Goal: Information Seeking & Learning: Check status

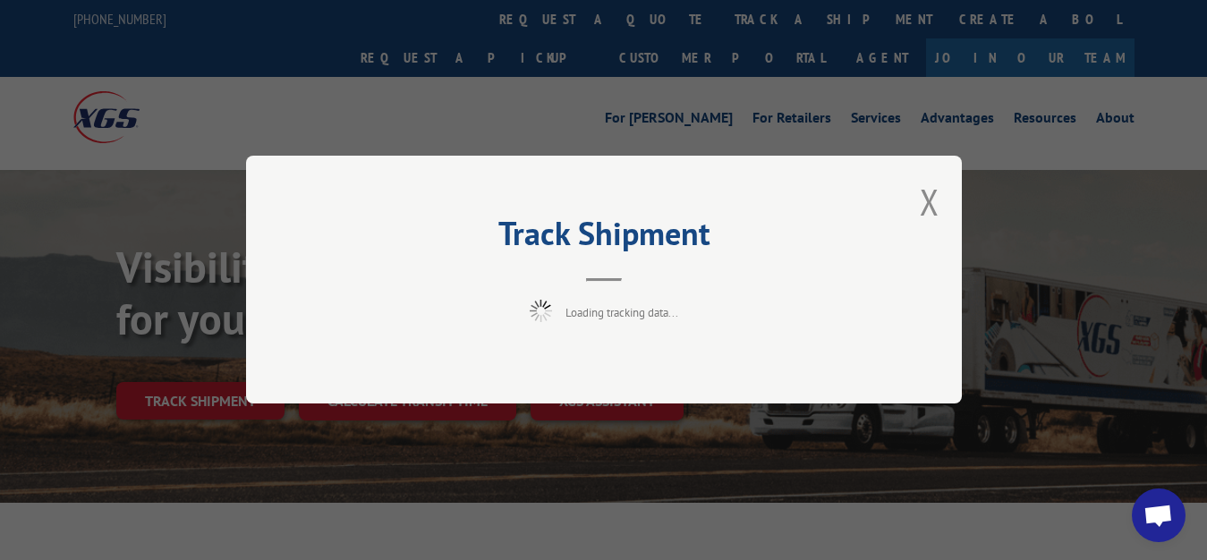
scroll to position [91, 0]
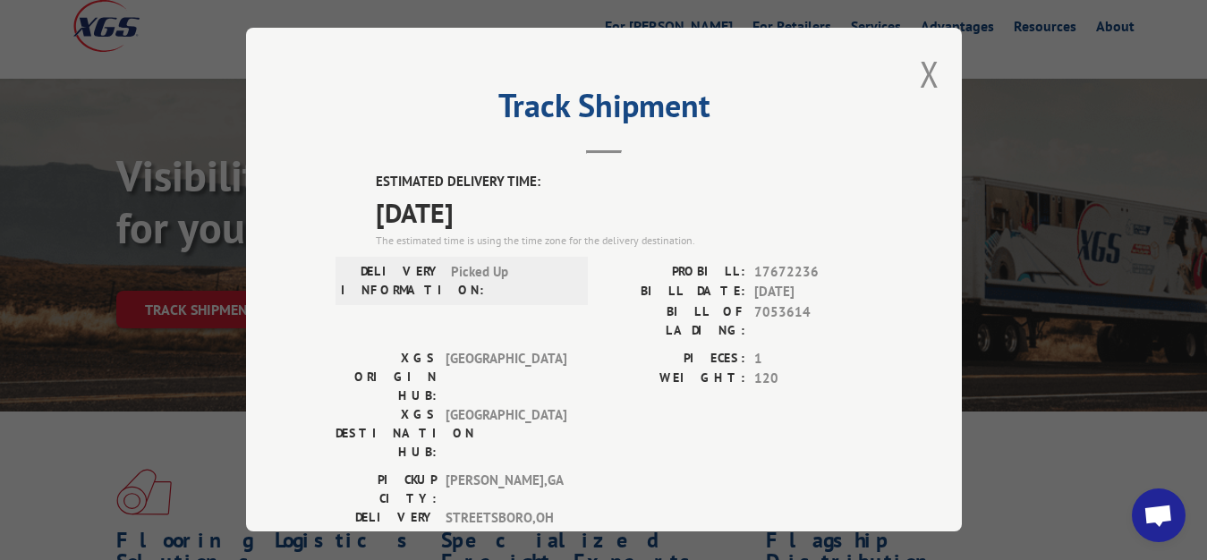
drag, startPoint x: 914, startPoint y: 64, endPoint x: 891, endPoint y: 115, distance: 56.9
click at [920, 79] on button "Close modal" at bounding box center [930, 73] width 20 height 47
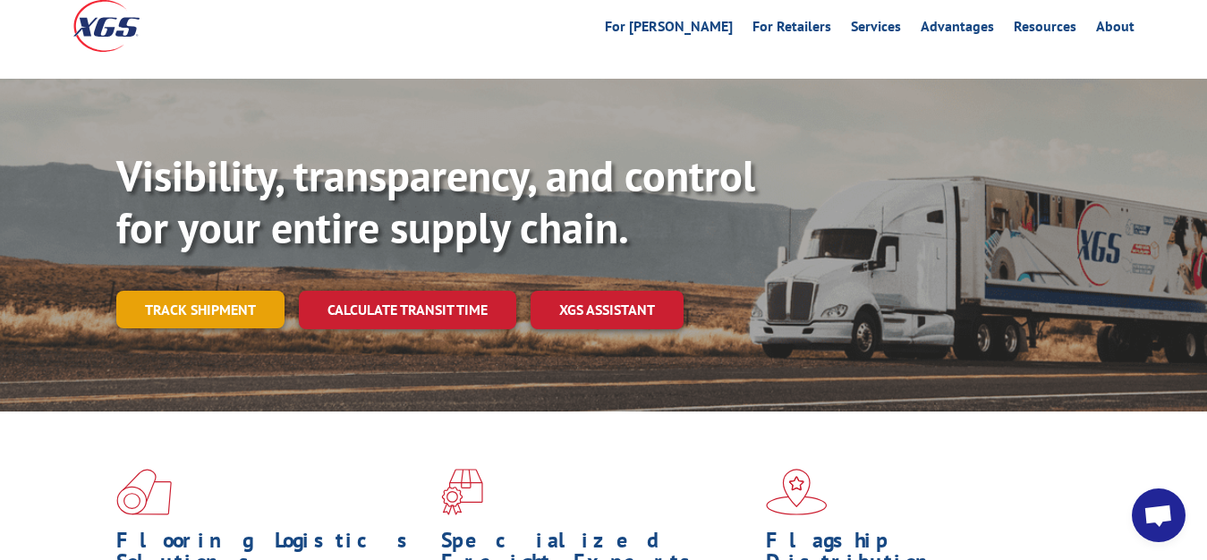
click at [182, 291] on link "Track shipment" at bounding box center [200, 310] width 168 height 38
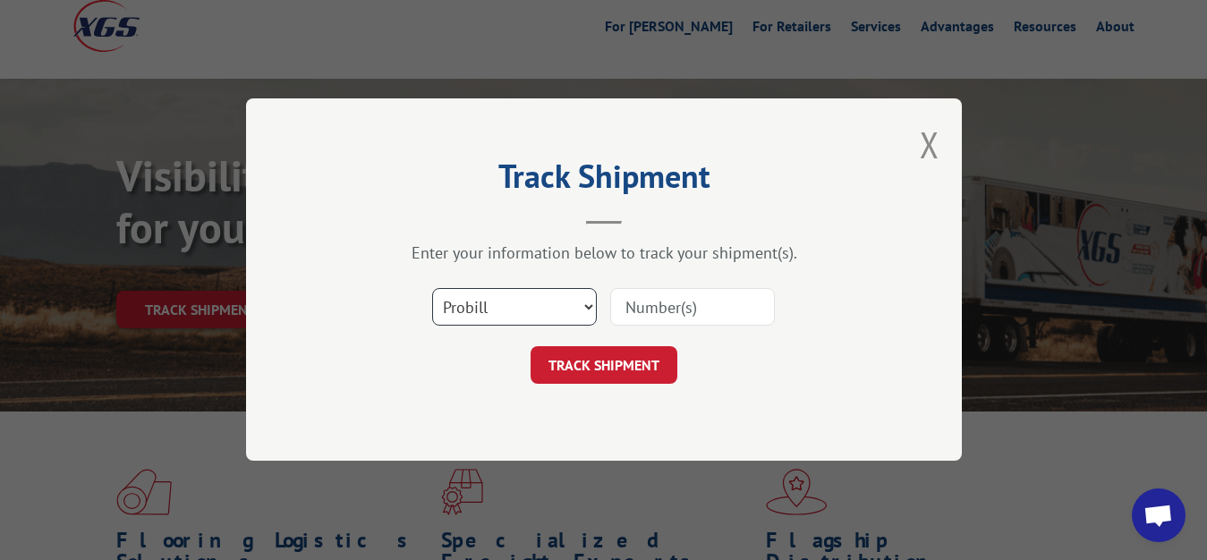
click at [432, 289] on select "Select category... Probill BOL PO" at bounding box center [514, 308] width 165 height 38
select select "bol"
click option "BOL" at bounding box center [0, 0] width 0 height 0
click at [648, 309] on input at bounding box center [692, 308] width 165 height 38
type input "7052660"
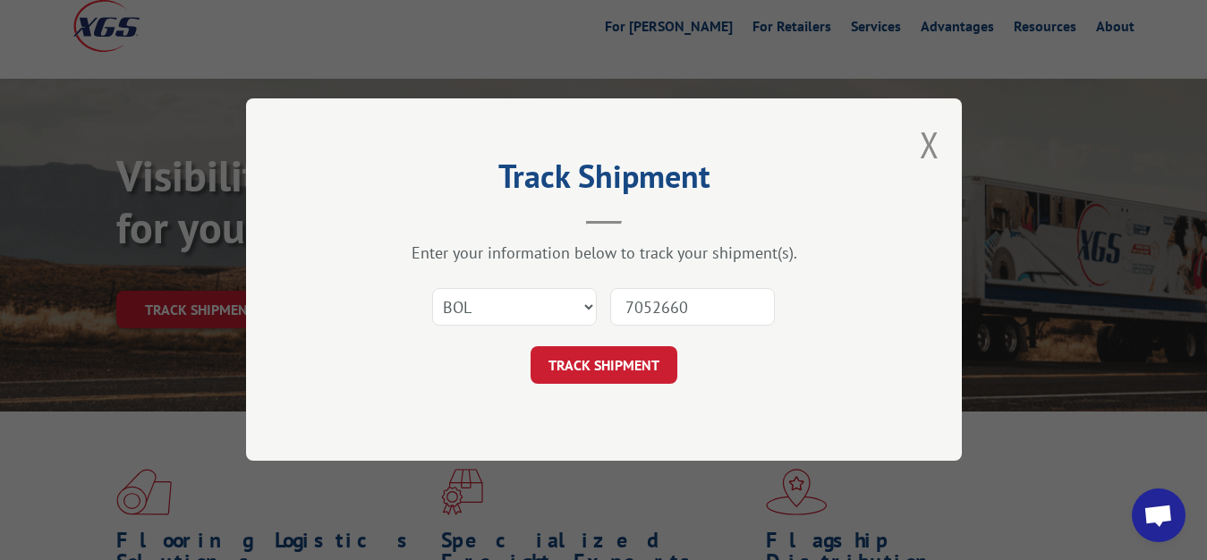
click button "TRACK SHIPMENT" at bounding box center [603, 366] width 147 height 38
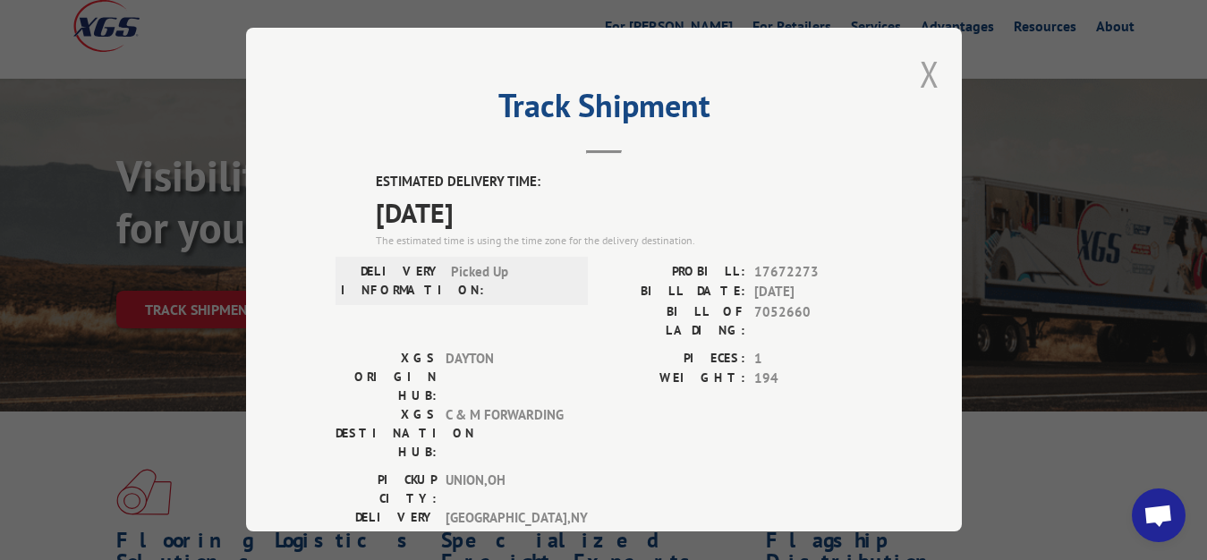
click at [920, 71] on button "Close modal" at bounding box center [930, 73] width 20 height 47
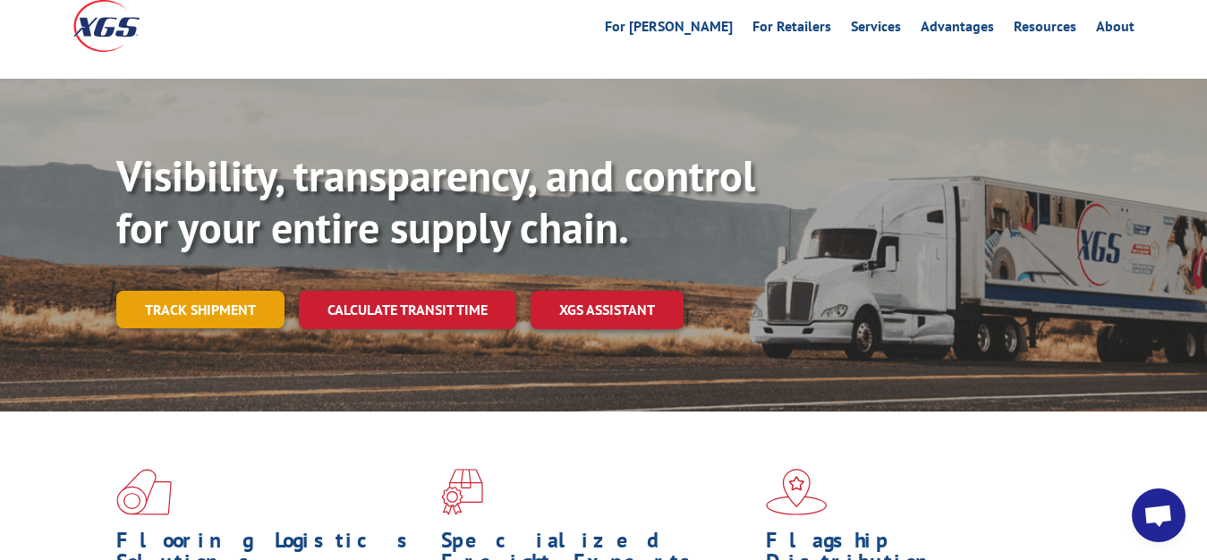
click at [191, 291] on link "Track shipment" at bounding box center [200, 310] width 168 height 38
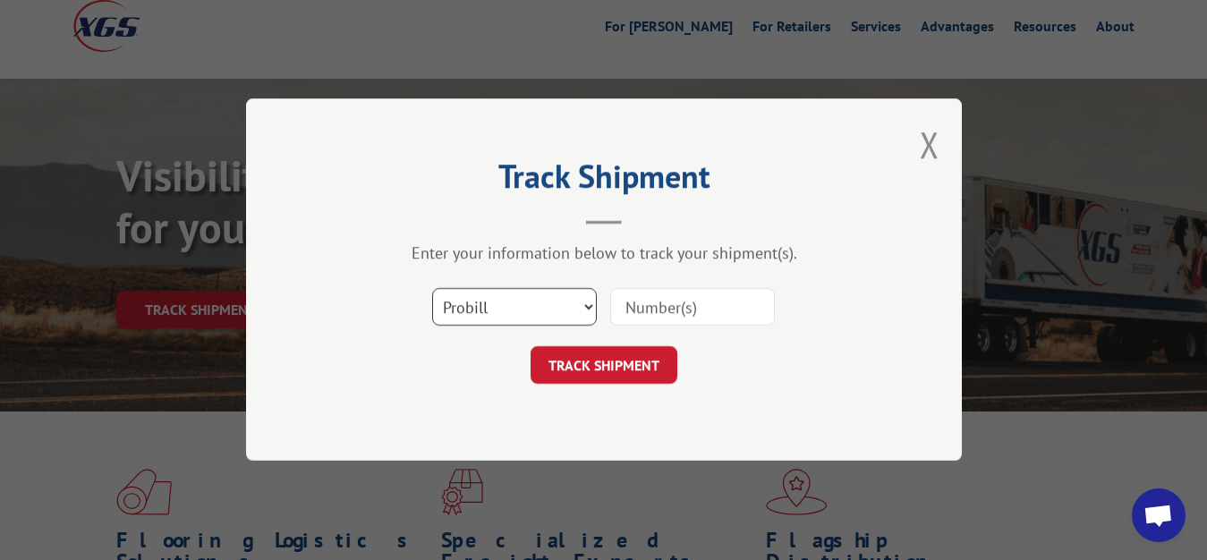
click at [432, 289] on select "Select category... Probill BOL PO" at bounding box center [514, 308] width 165 height 38
select select "bol"
click option "BOL" at bounding box center [0, 0] width 0 height 0
click at [701, 306] on input at bounding box center [692, 308] width 165 height 38
type input "7053172"
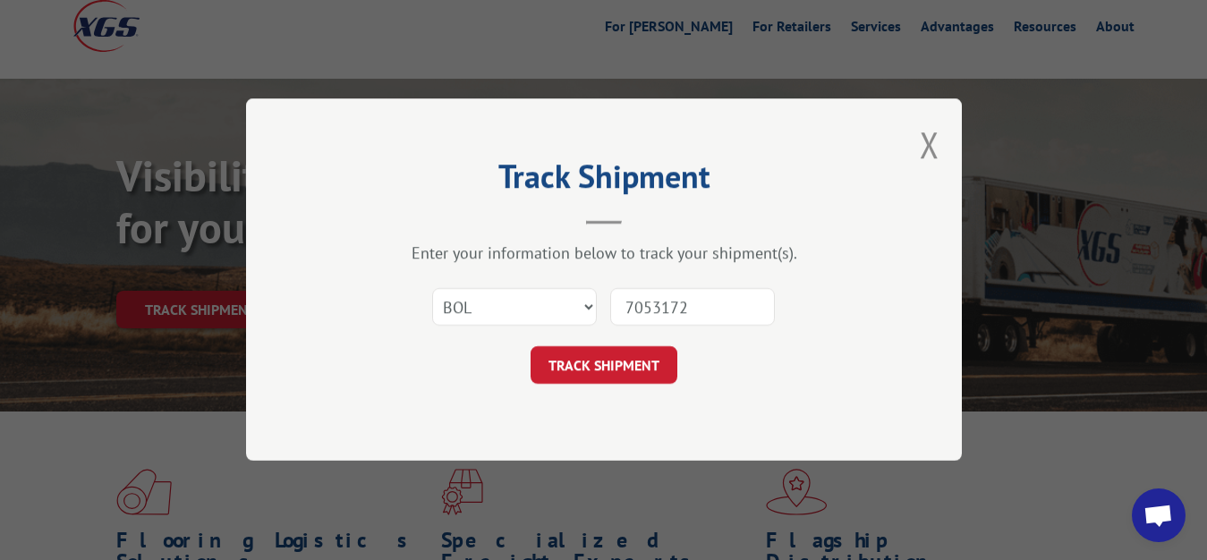
click button "TRACK SHIPMENT" at bounding box center [603, 366] width 147 height 38
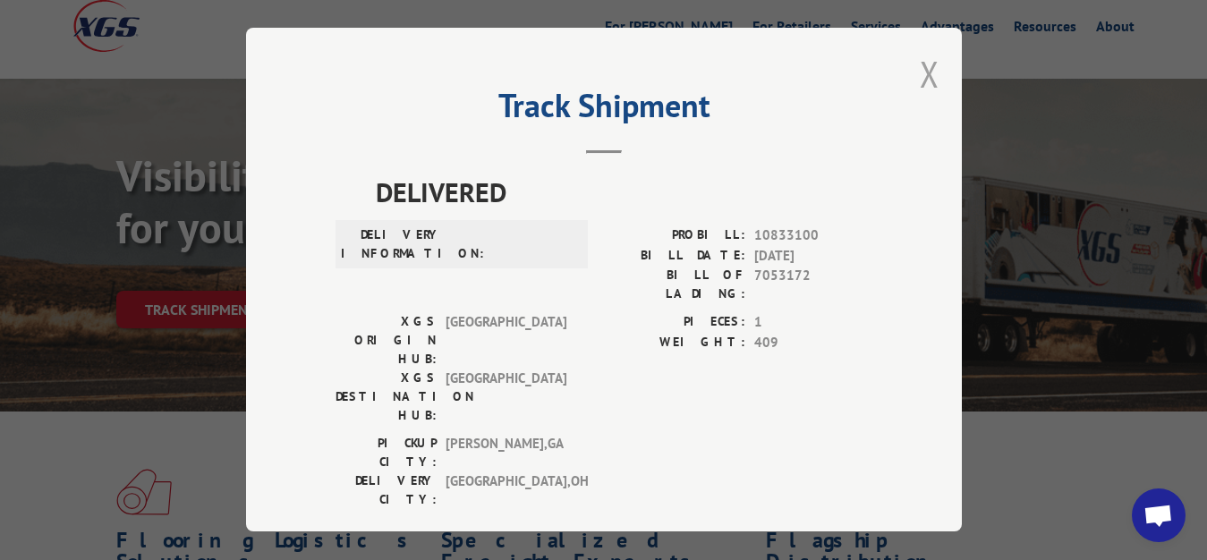
drag, startPoint x: 915, startPoint y: 66, endPoint x: 818, endPoint y: 147, distance: 126.5
click at [920, 75] on button "Close modal" at bounding box center [930, 73] width 20 height 47
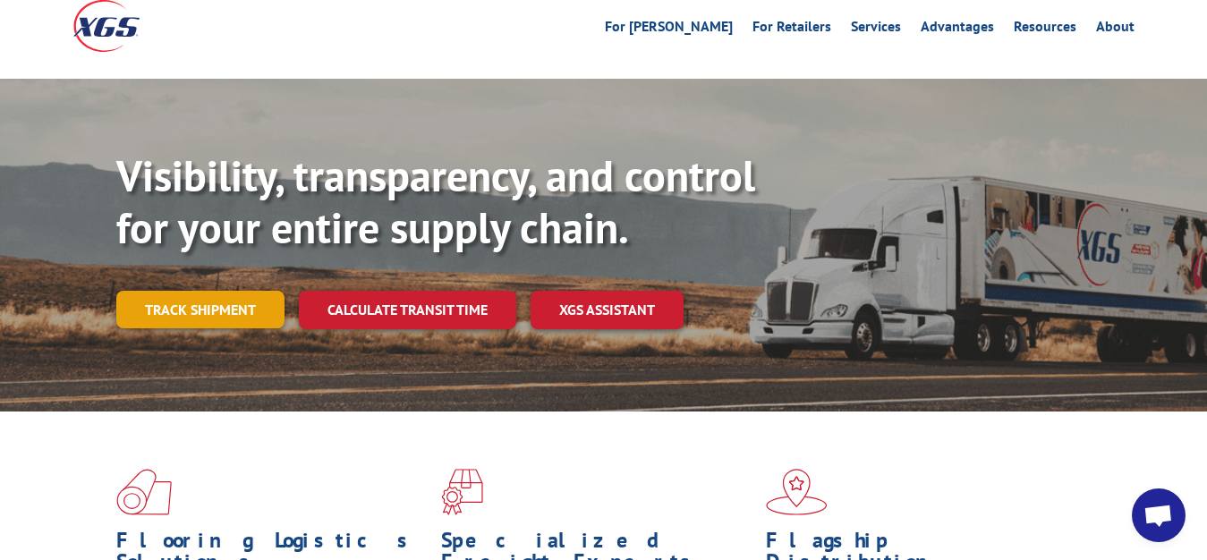
click at [225, 291] on link "Track shipment" at bounding box center [200, 310] width 168 height 38
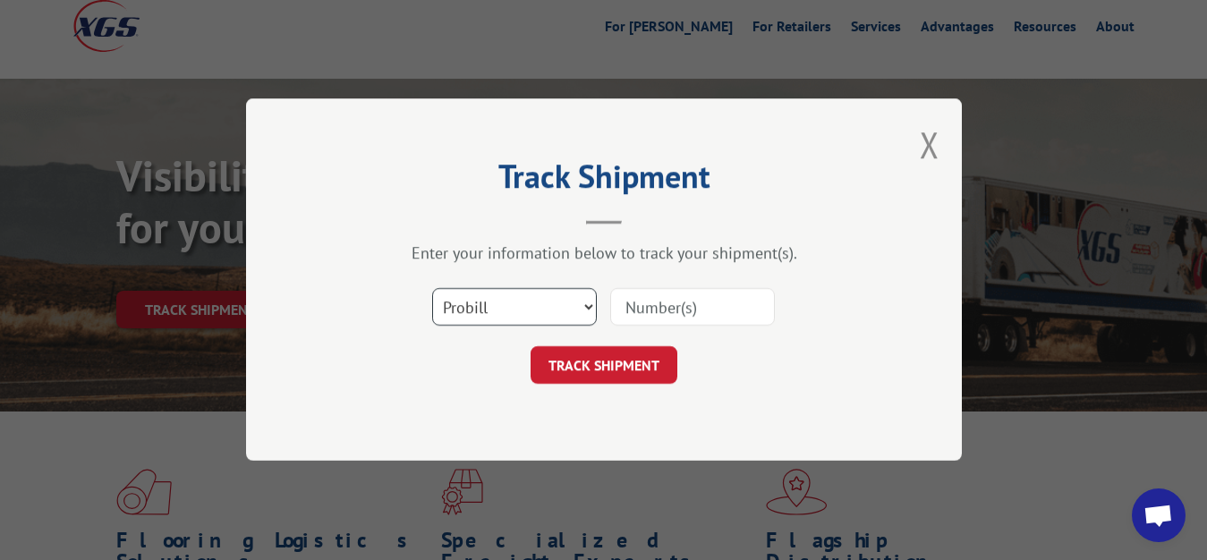
click at [432, 289] on select "Select category... Probill BOL PO" at bounding box center [514, 308] width 165 height 38
select select "bol"
click option "BOL" at bounding box center [0, 0] width 0 height 0
drag, startPoint x: 680, startPoint y: 314, endPoint x: 714, endPoint y: 221, distance: 99.1
click at [681, 307] on input at bounding box center [692, 308] width 165 height 38
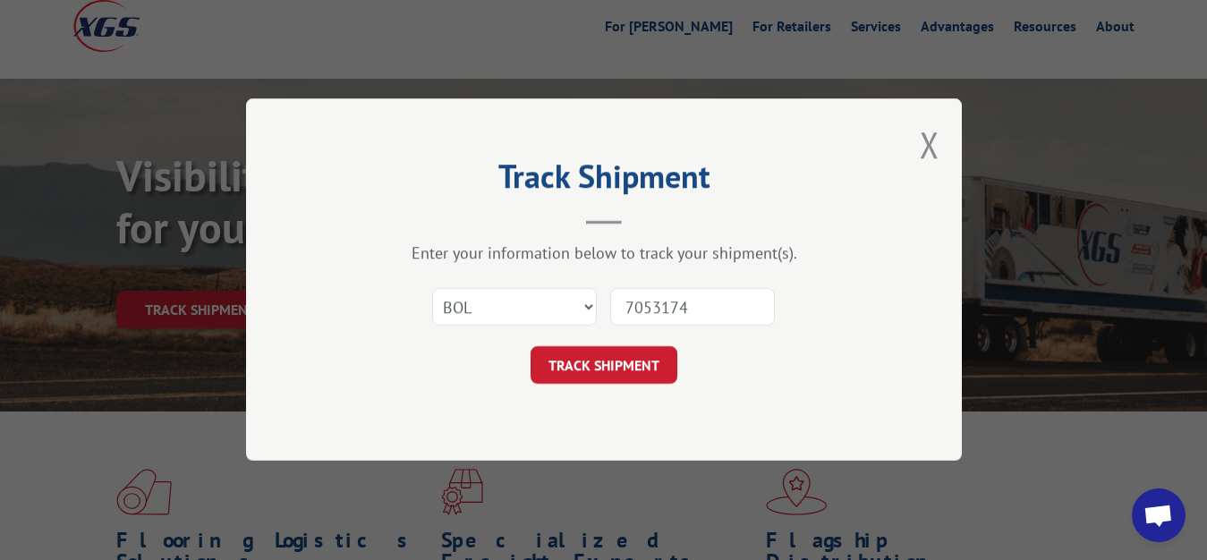
type input "7053174"
click button "TRACK SHIPMENT" at bounding box center [603, 366] width 147 height 38
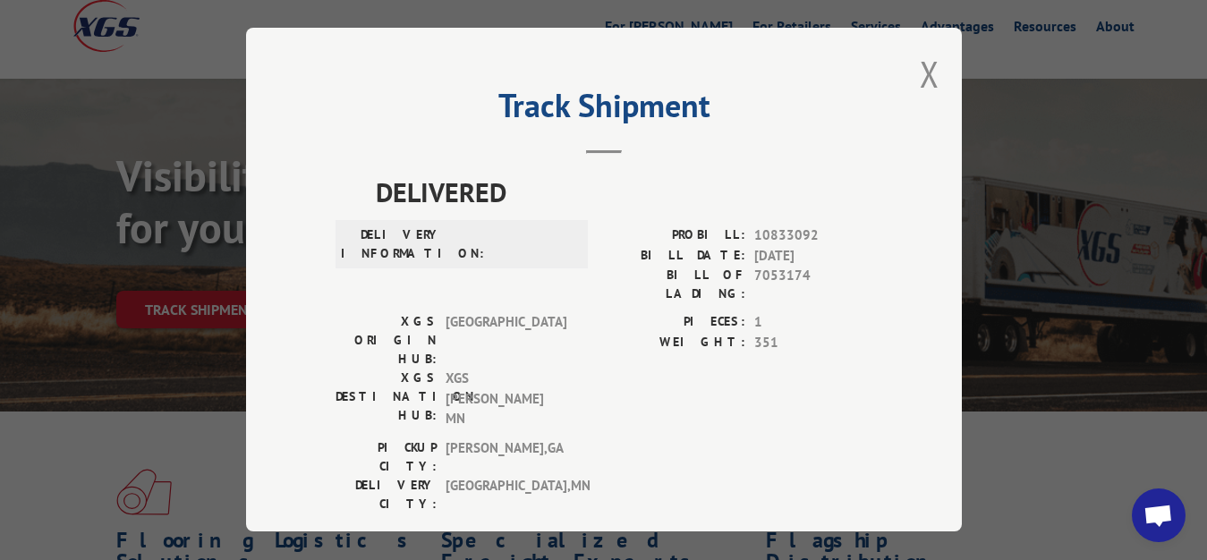
drag, startPoint x: 912, startPoint y: 72, endPoint x: 741, endPoint y: 206, distance: 216.7
click at [908, 104] on div "Track Shipment DELIVERED DELIVERY INFORMATION: PROBILL: 10833092 BILL DATE: [DA…" at bounding box center [604, 280] width 716 height 504
click at [920, 66] on button "Close modal" at bounding box center [930, 73] width 20 height 47
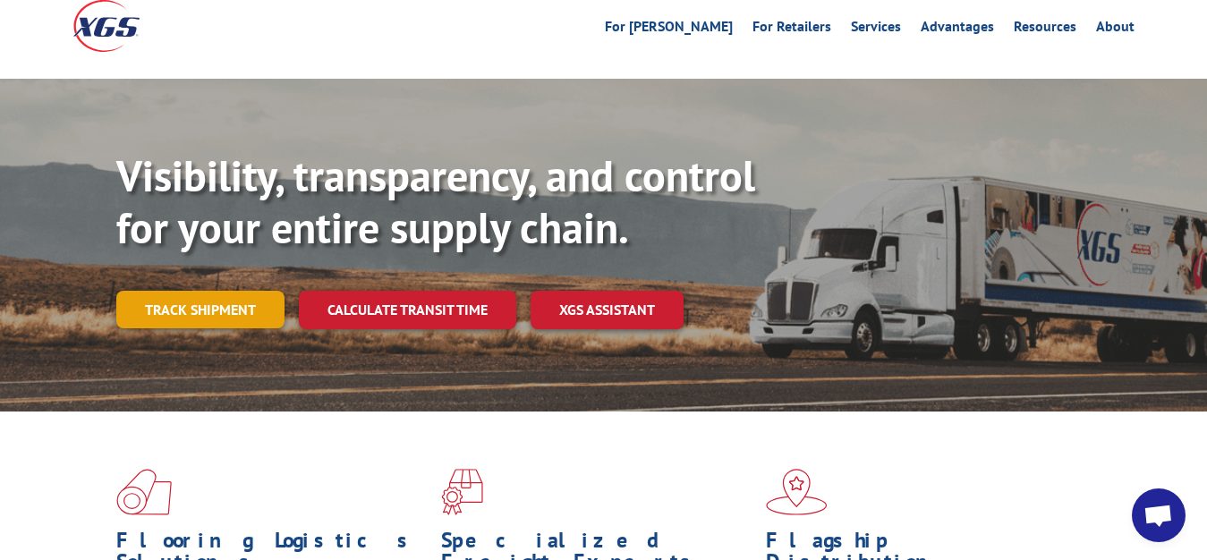
click at [174, 291] on link "Track shipment" at bounding box center [200, 310] width 168 height 38
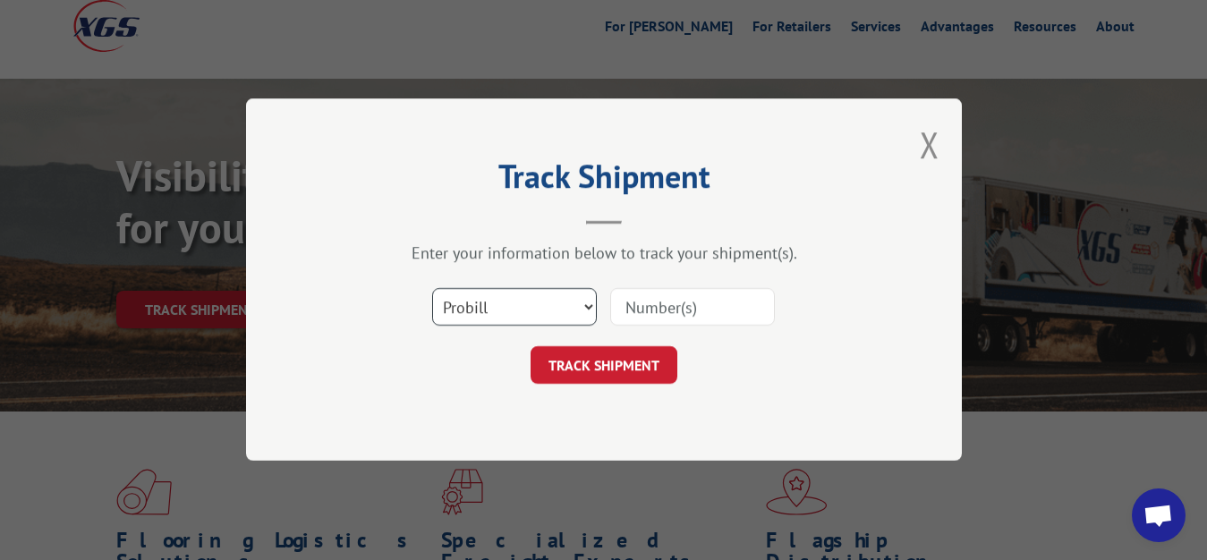
click at [432, 289] on select "Select category... Probill BOL PO" at bounding box center [514, 308] width 165 height 38
select select "bol"
click option "BOL" at bounding box center [0, 0] width 0 height 0
drag, startPoint x: 705, startPoint y: 306, endPoint x: 715, endPoint y: 212, distance: 94.4
click at [705, 301] on input at bounding box center [692, 308] width 165 height 38
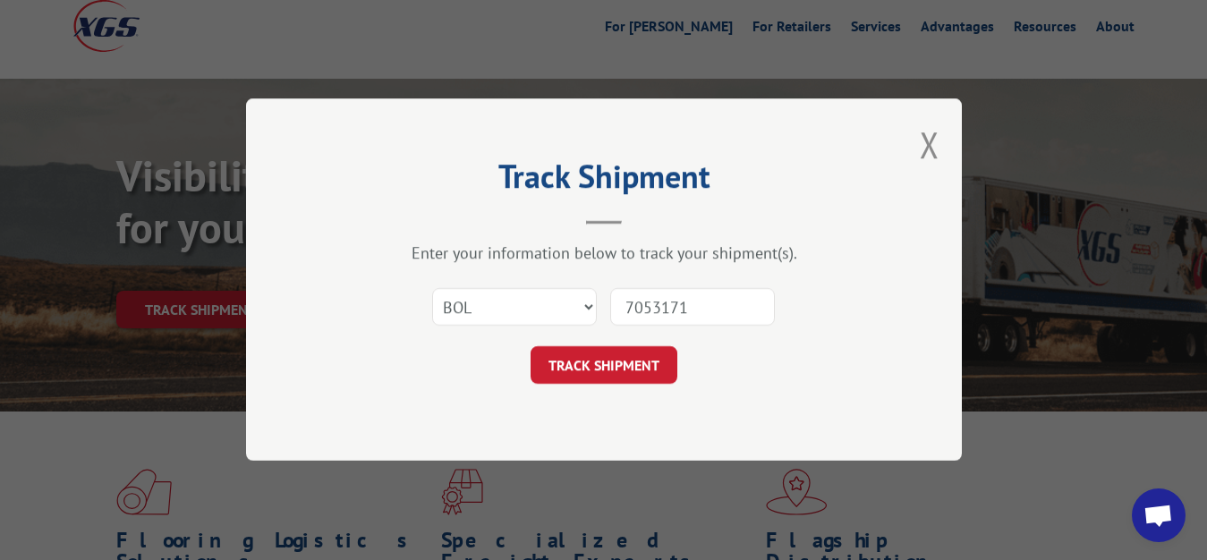
type input "7053171"
click button "TRACK SHIPMENT" at bounding box center [603, 366] width 147 height 38
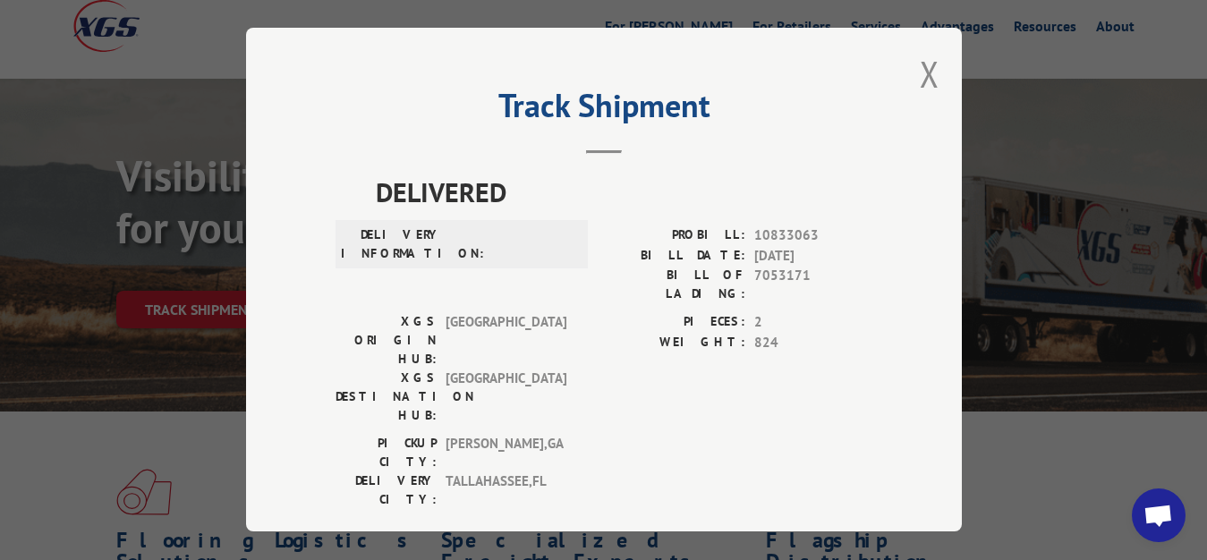
drag, startPoint x: 914, startPoint y: 64, endPoint x: 905, endPoint y: 85, distance: 23.3
click at [920, 65] on button "Close modal" at bounding box center [930, 73] width 20 height 47
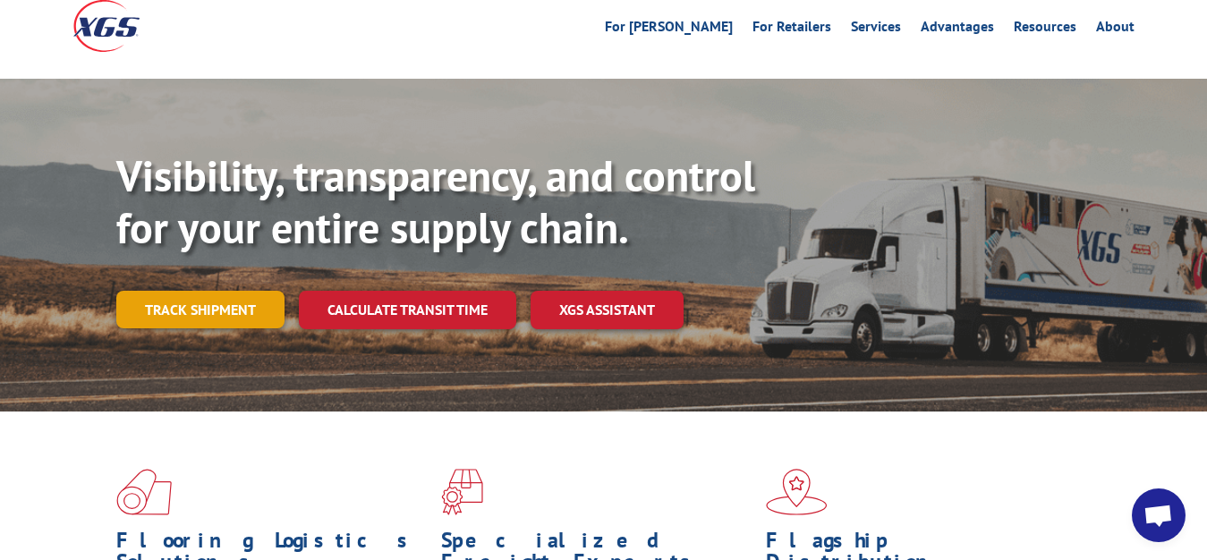
click at [209, 291] on link "Track shipment" at bounding box center [200, 310] width 168 height 38
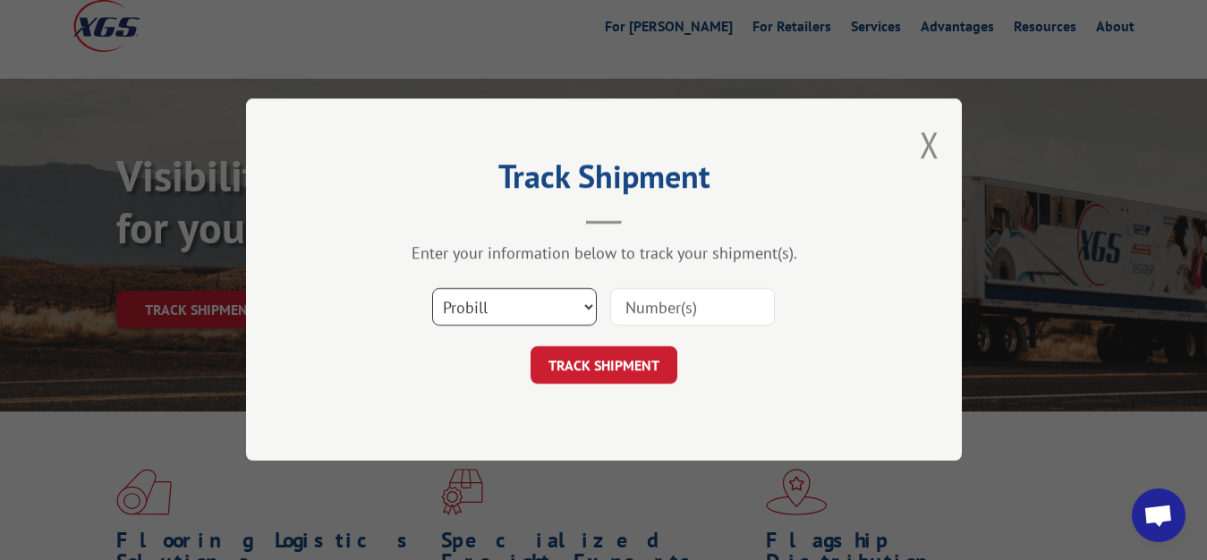
click at [432, 289] on select "Select category... Probill BOL PO" at bounding box center [514, 308] width 165 height 38
select select "bol"
click option "BOL" at bounding box center [0, 0] width 0 height 0
click at [700, 307] on input at bounding box center [692, 308] width 165 height 38
type input "7053460"
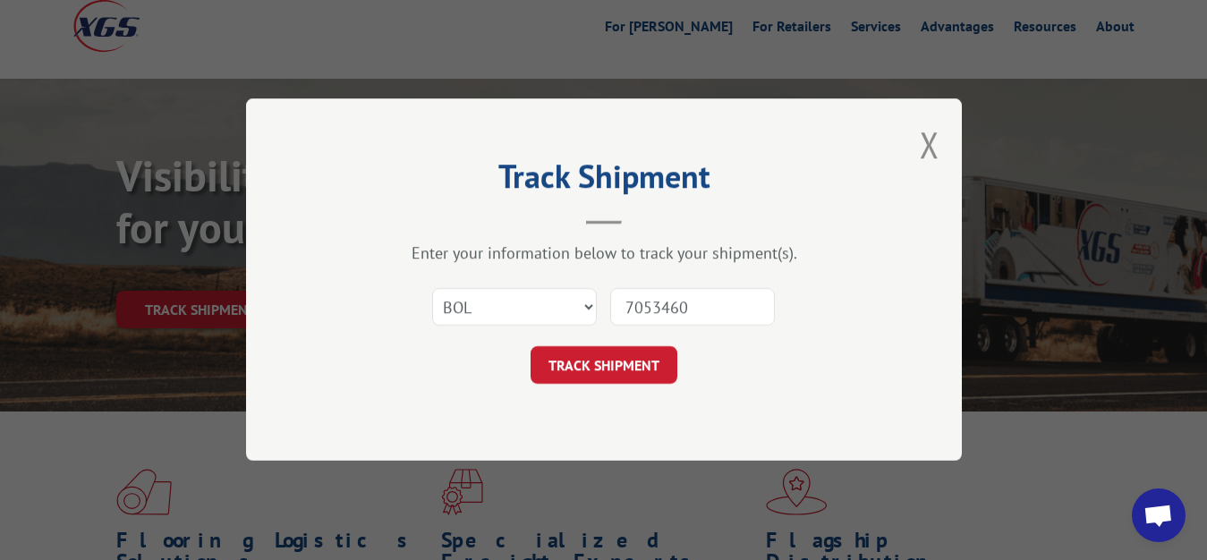
click button "TRACK SHIPMENT" at bounding box center [603, 366] width 147 height 38
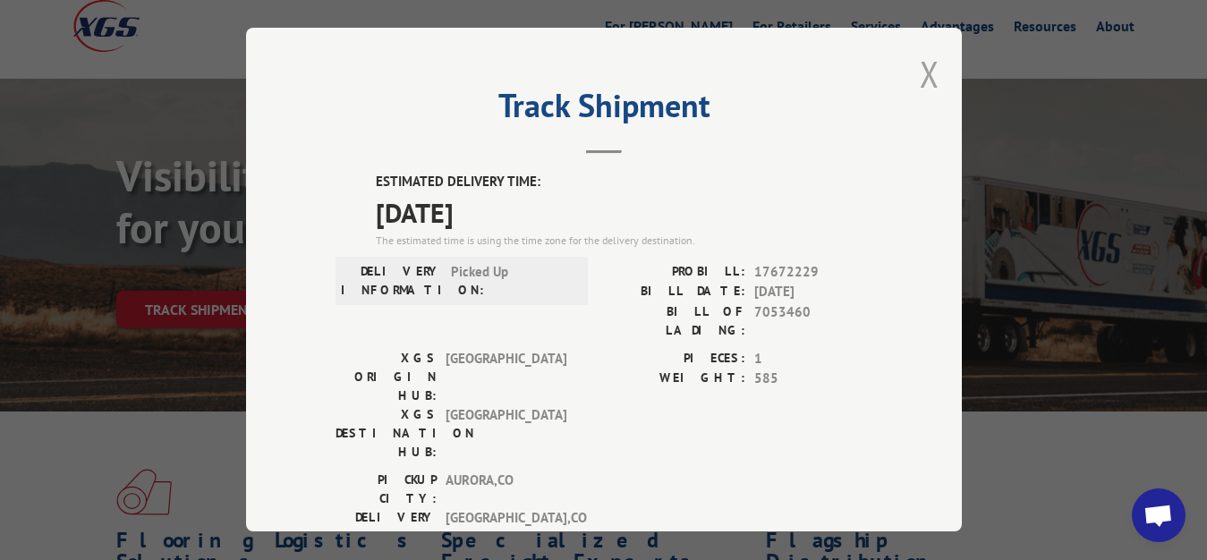
drag, startPoint x: 913, startPoint y: 64, endPoint x: 781, endPoint y: 163, distance: 165.5
click at [920, 66] on button "Close modal" at bounding box center [930, 73] width 20 height 47
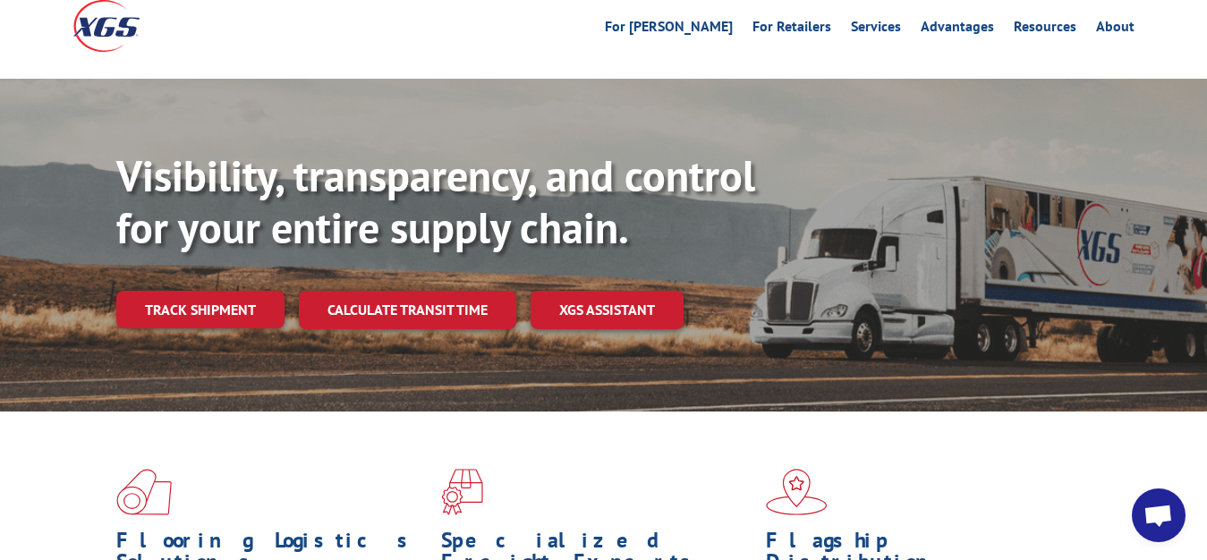
drag, startPoint x: 191, startPoint y: 281, endPoint x: 368, endPoint y: 284, distance: 176.3
click at [192, 291] on link "Track shipment" at bounding box center [200, 310] width 168 height 38
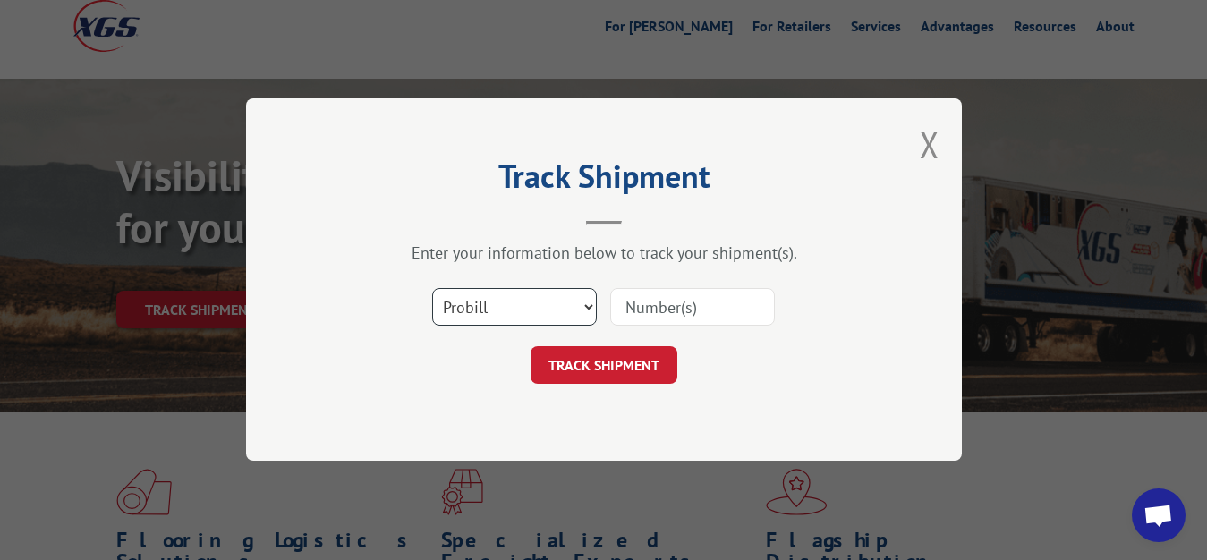
click at [432, 289] on select "Select category... Probill BOL PO" at bounding box center [514, 308] width 165 height 38
select select "bol"
click option "BOL" at bounding box center [0, 0] width 0 height 0
drag, startPoint x: 681, startPoint y: 315, endPoint x: 681, endPoint y: 140, distance: 174.4
click at [681, 310] on input at bounding box center [692, 308] width 165 height 38
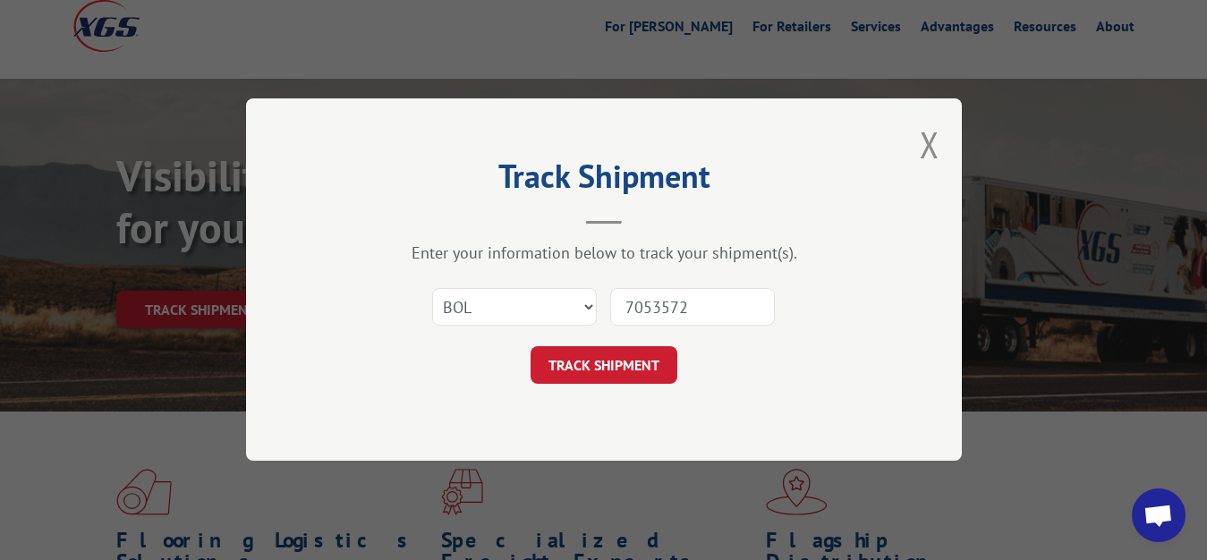
type input "7053572"
click button "TRACK SHIPMENT" at bounding box center [603, 366] width 147 height 38
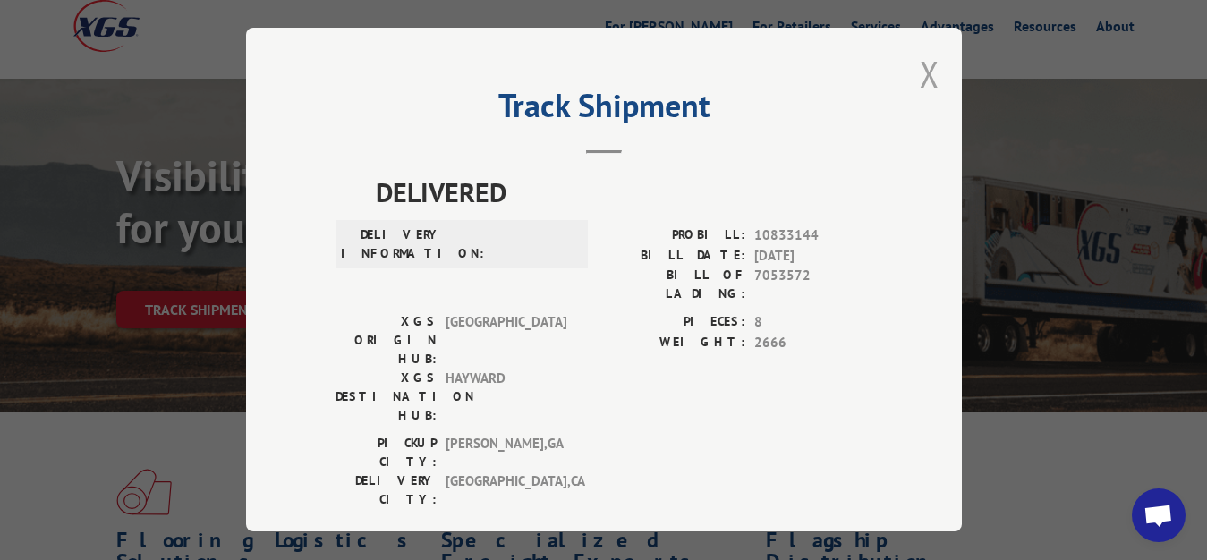
click at [920, 65] on button "Close modal" at bounding box center [930, 73] width 20 height 47
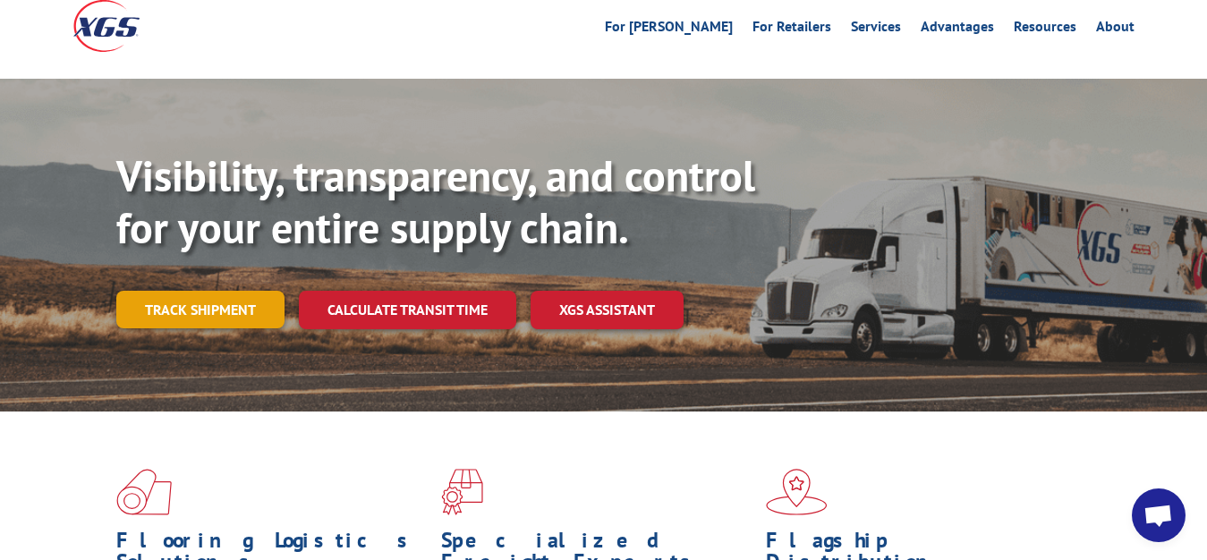
click at [209, 291] on link "Track shipment" at bounding box center [200, 310] width 168 height 38
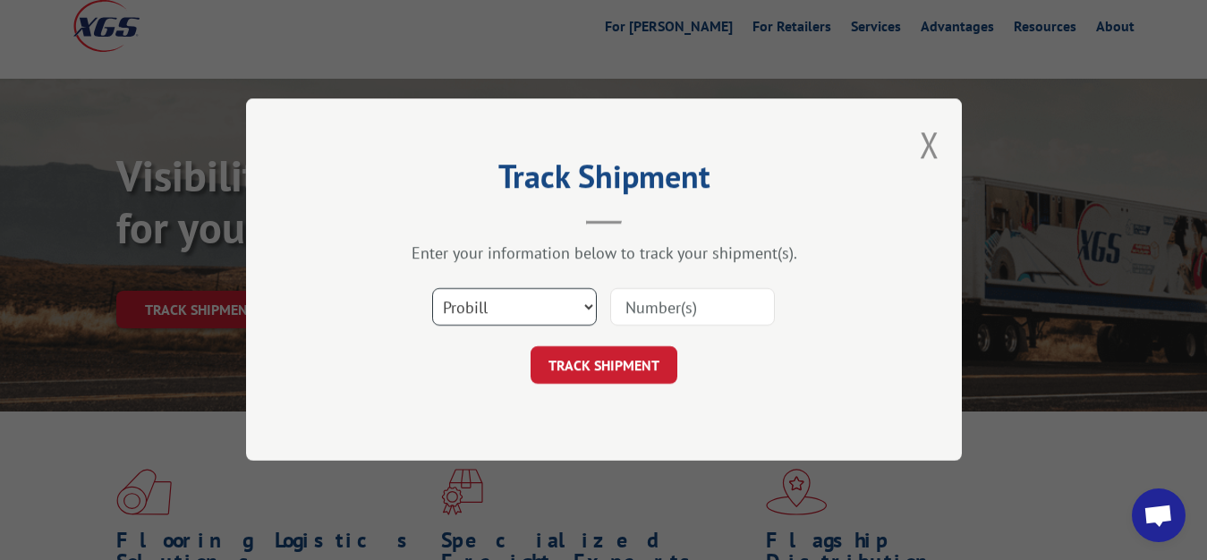
click at [432, 289] on select "Select category... Probill BOL PO" at bounding box center [514, 308] width 165 height 38
select select "bol"
click option "BOL" at bounding box center [0, 0] width 0 height 0
click at [696, 307] on input at bounding box center [692, 308] width 165 height 38
type input "7053458"
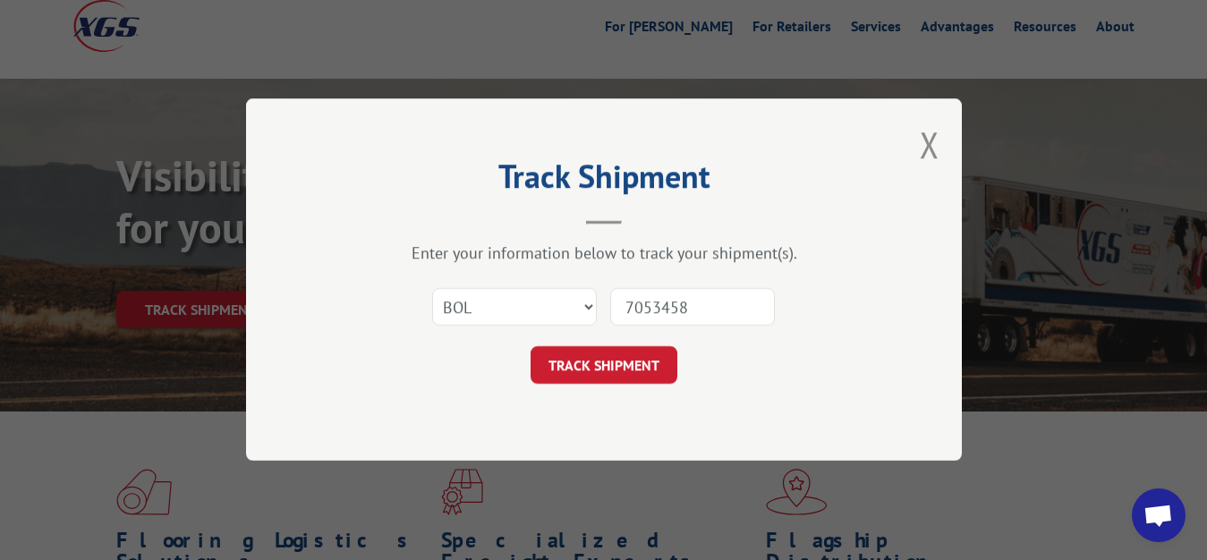
click button "TRACK SHIPMENT" at bounding box center [603, 366] width 147 height 38
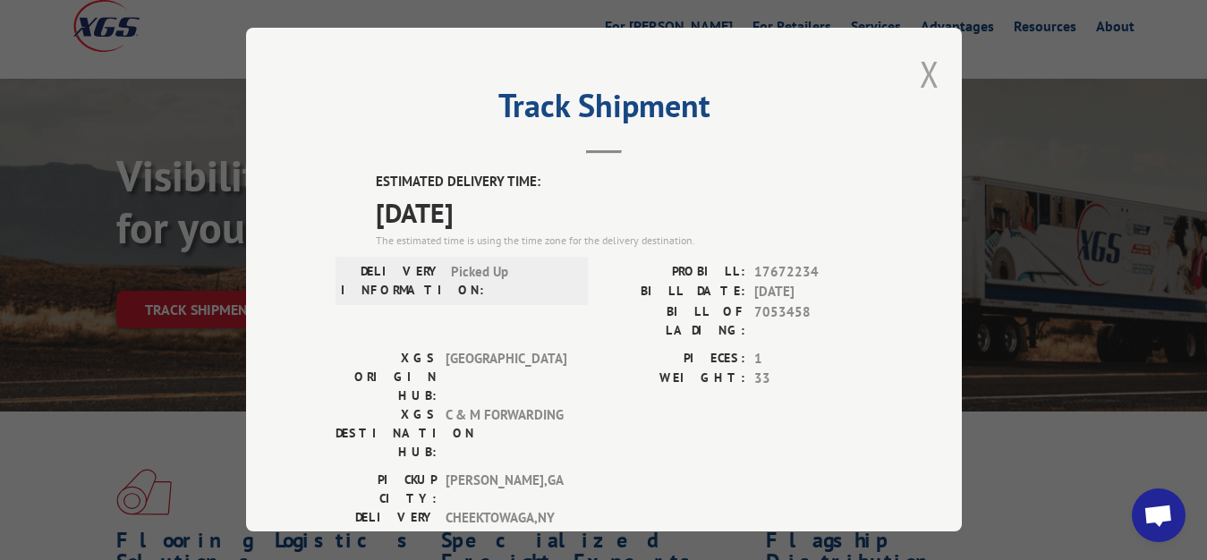
click at [920, 72] on button "Close modal" at bounding box center [930, 73] width 20 height 47
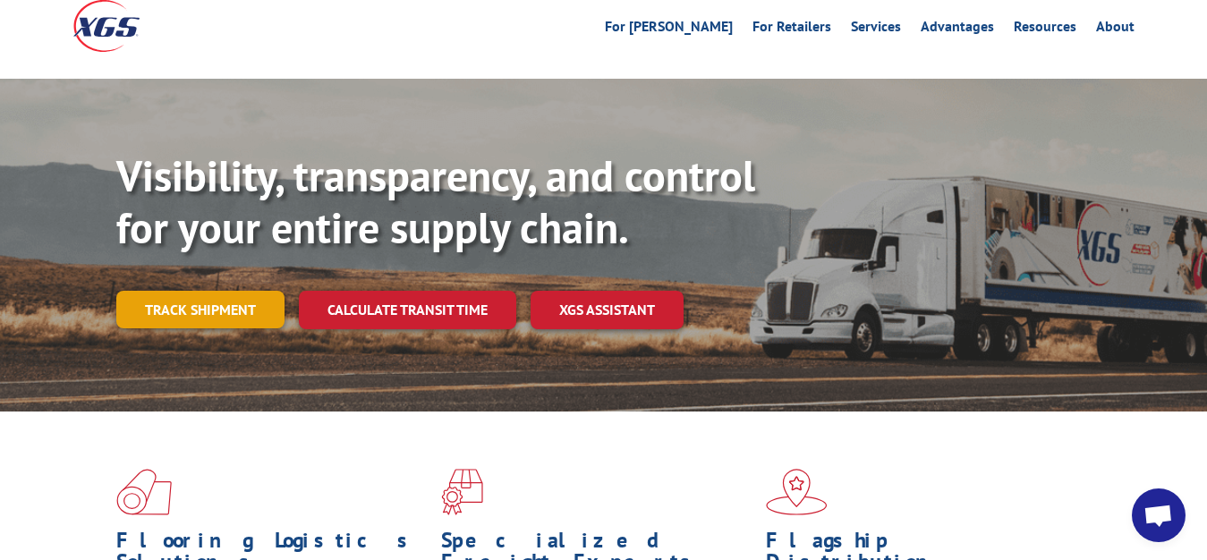
click at [219, 291] on link "Track shipment" at bounding box center [200, 310] width 168 height 38
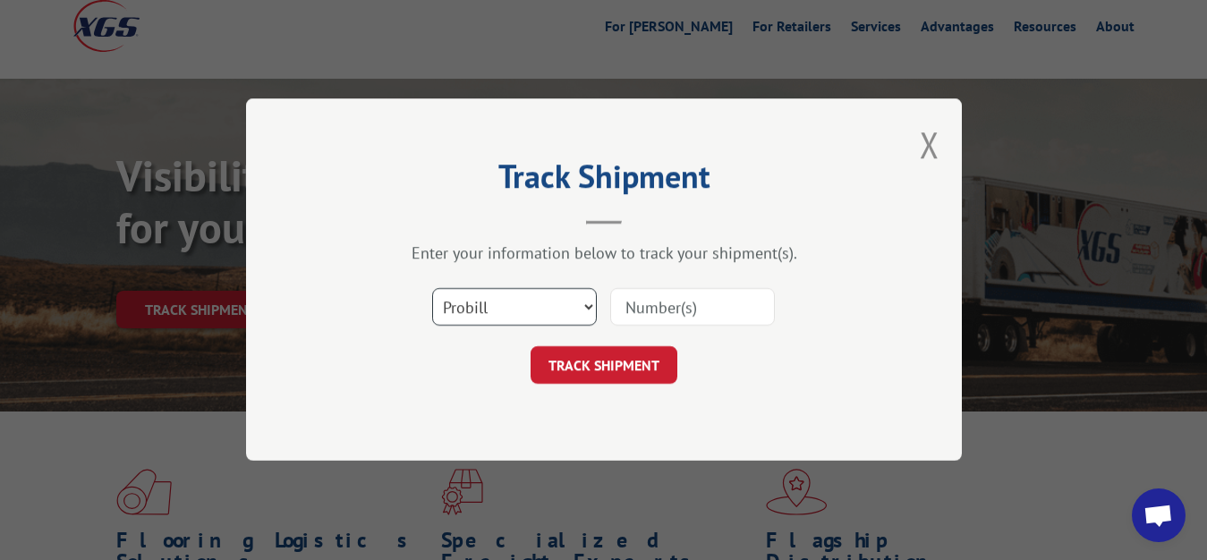
click at [432, 289] on select "Select category... Probill BOL PO" at bounding box center [514, 308] width 165 height 38
select select "bol"
click option "BOL" at bounding box center [0, 0] width 0 height 0
drag, startPoint x: 668, startPoint y: 301, endPoint x: 683, endPoint y: 227, distance: 74.9
click at [668, 293] on input at bounding box center [692, 308] width 165 height 38
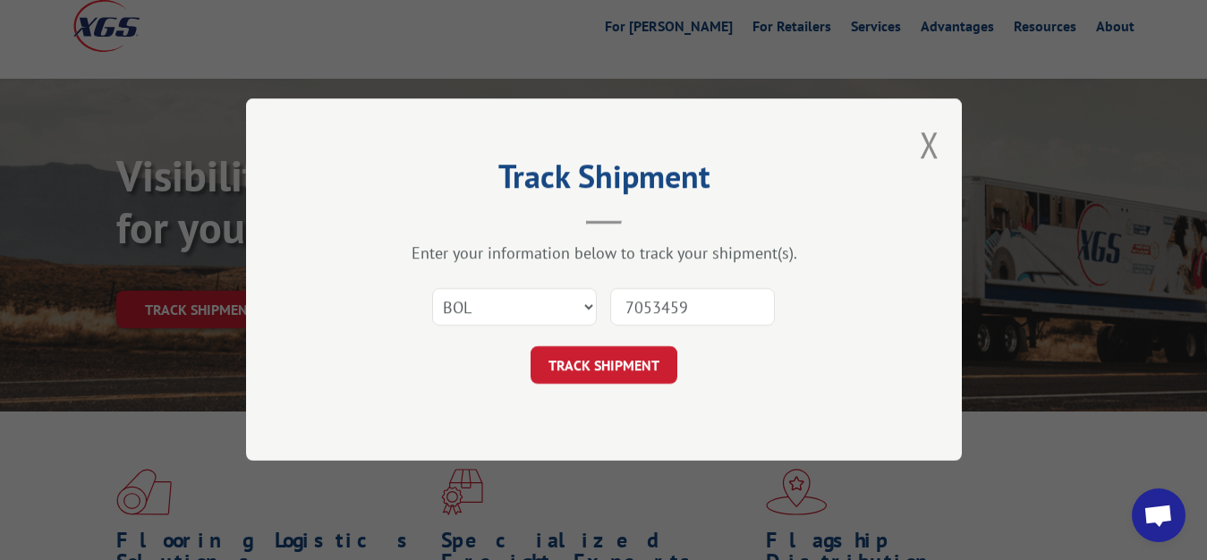
type input "7053459"
click button "TRACK SHIPMENT" at bounding box center [603, 366] width 147 height 38
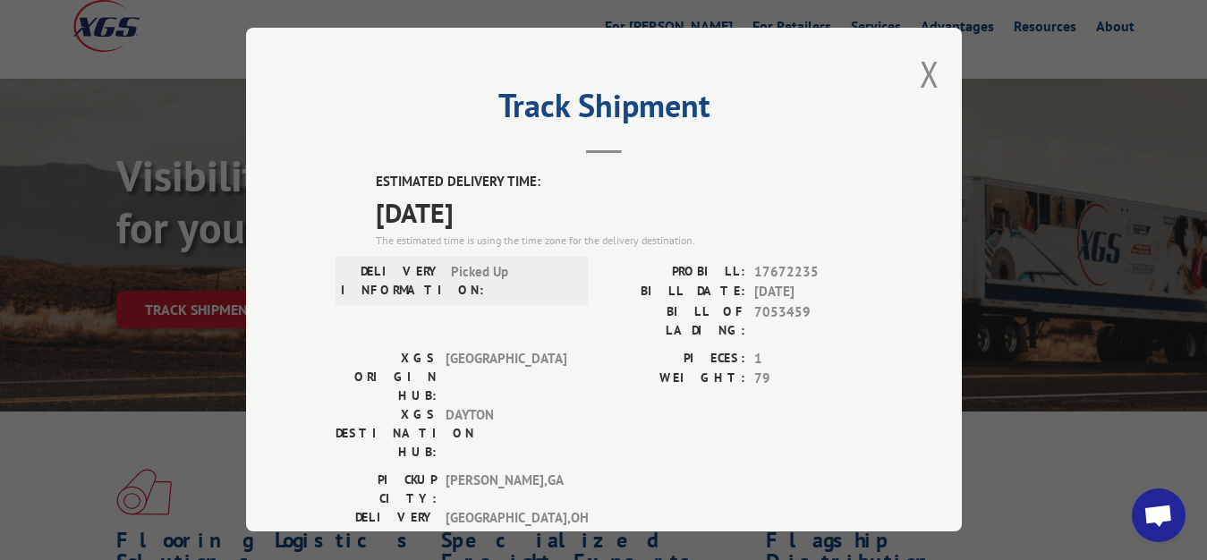
drag, startPoint x: 910, startPoint y: 69, endPoint x: 641, endPoint y: 196, distance: 296.9
click at [920, 72] on button "Close modal" at bounding box center [930, 73] width 20 height 47
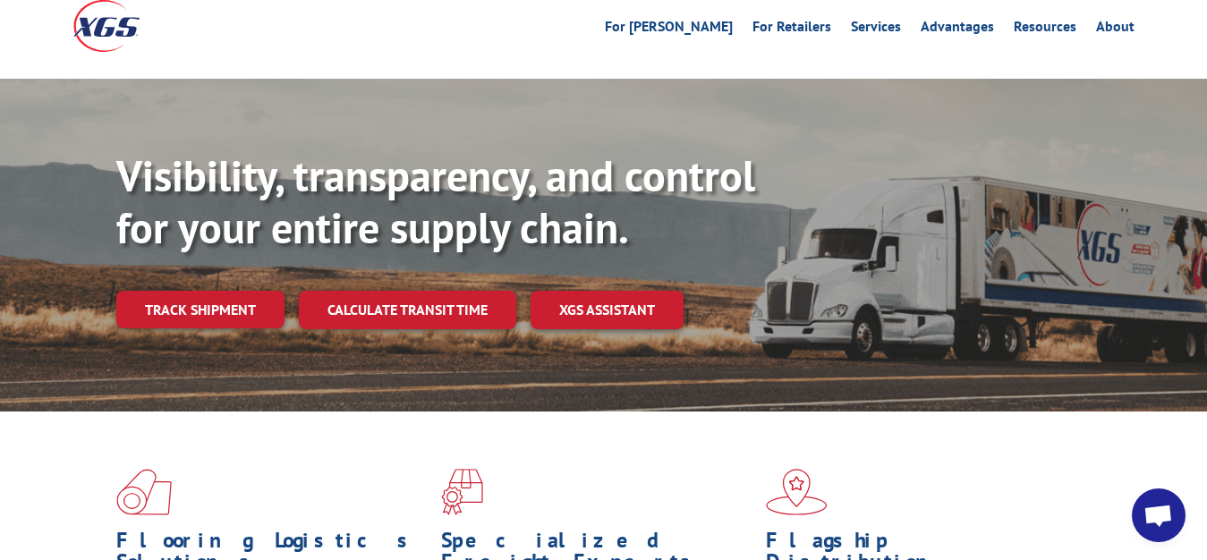
click at [196, 248] on div "Visibility, transparency, and control for your entire supply chain. Track shipm…" at bounding box center [661, 275] width 1091 height 250
click at [196, 291] on link "Track shipment" at bounding box center [200, 310] width 168 height 38
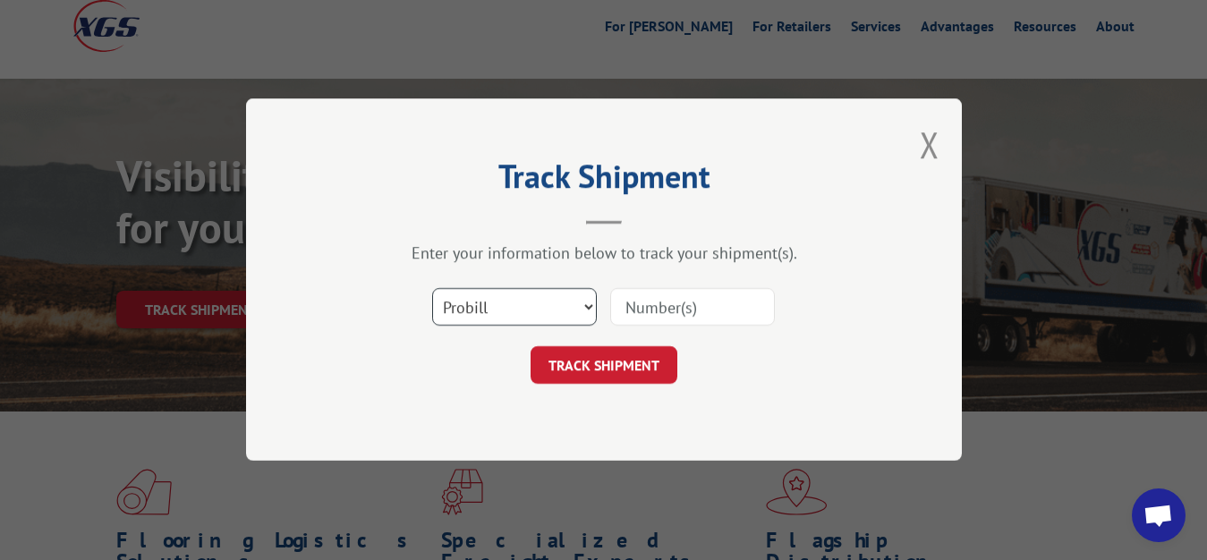
click at [432, 289] on select "Select category... Probill BOL PO" at bounding box center [514, 308] width 165 height 38
select select "bol"
click option "BOL" at bounding box center [0, 0] width 0 height 0
drag, startPoint x: 635, startPoint y: 329, endPoint x: 646, endPoint y: 289, distance: 41.7
click at [636, 318] on div "Select category... Probill BOL PO" at bounding box center [603, 307] width 537 height 59
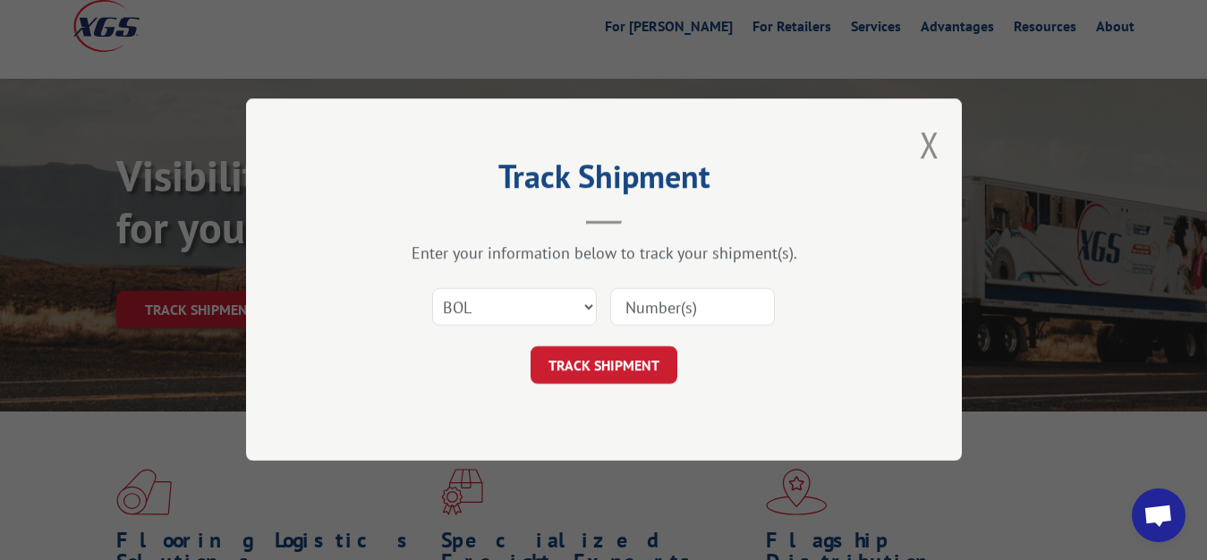
drag, startPoint x: 647, startPoint y: 287, endPoint x: 654, endPoint y: 266, distance: 22.6
click at [647, 284] on div "Select category... Probill BOL PO" at bounding box center [603, 307] width 537 height 59
click at [644, 292] on input at bounding box center [692, 308] width 165 height 38
type input "7053620"
click button "TRACK SHIPMENT" at bounding box center [603, 366] width 147 height 38
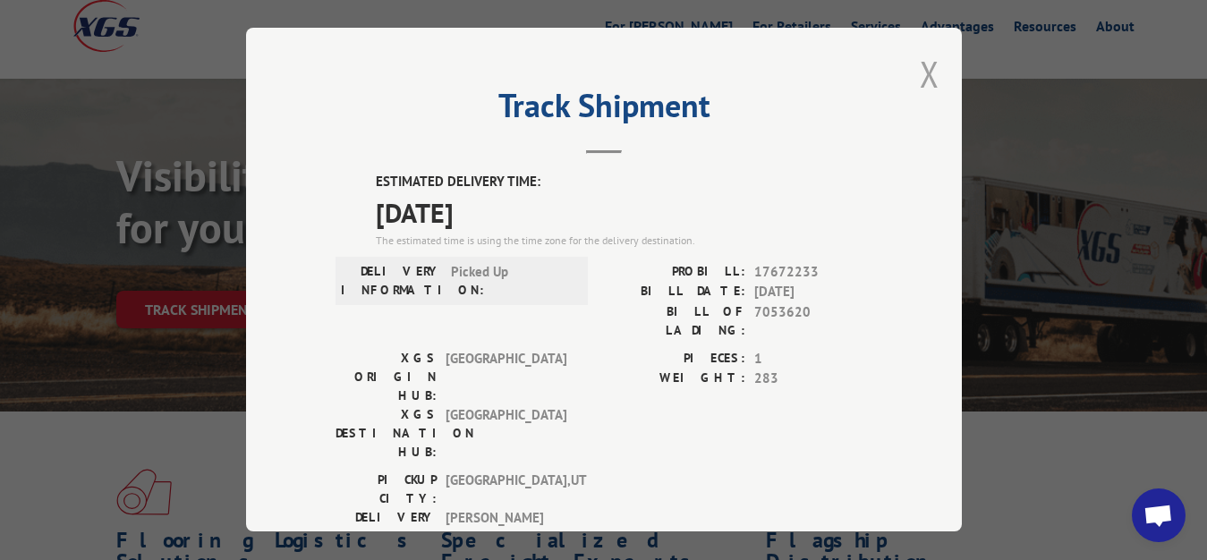
drag, startPoint x: 919, startPoint y: 88, endPoint x: 923, endPoint y: 80, distance: 9.2
click at [925, 80] on div "Track Shipment ESTIMATED DELIVERY TIME: [DATE] The estimated time is using the …" at bounding box center [604, 280] width 716 height 504
click at [920, 69] on button "Close modal" at bounding box center [930, 73] width 20 height 47
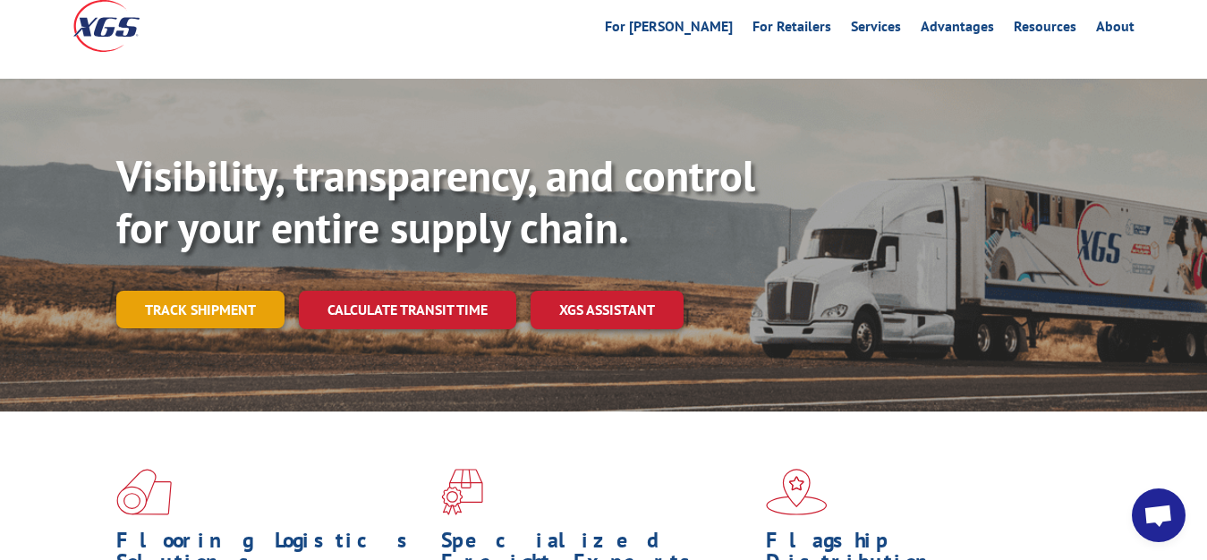
click at [169, 291] on link "Track shipment" at bounding box center [200, 310] width 168 height 38
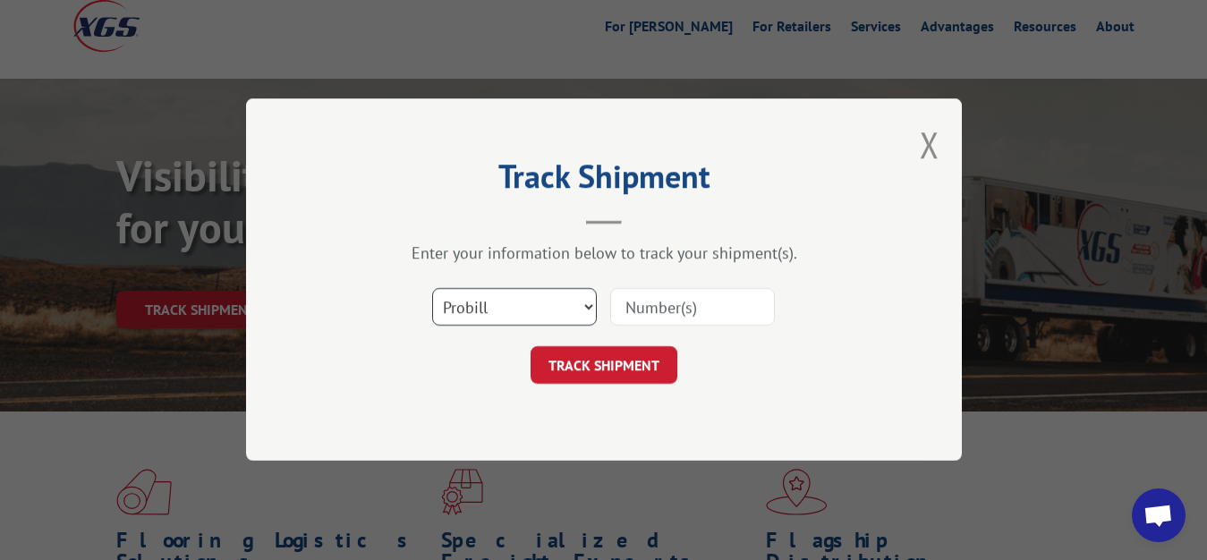
click at [432, 289] on select "Select category... Probill BOL PO" at bounding box center [514, 308] width 165 height 38
select select "bol"
click option "BOL" at bounding box center [0, 0] width 0 height 0
drag, startPoint x: 697, startPoint y: 317, endPoint x: 718, endPoint y: 237, distance: 82.5
click at [698, 311] on input at bounding box center [692, 308] width 165 height 38
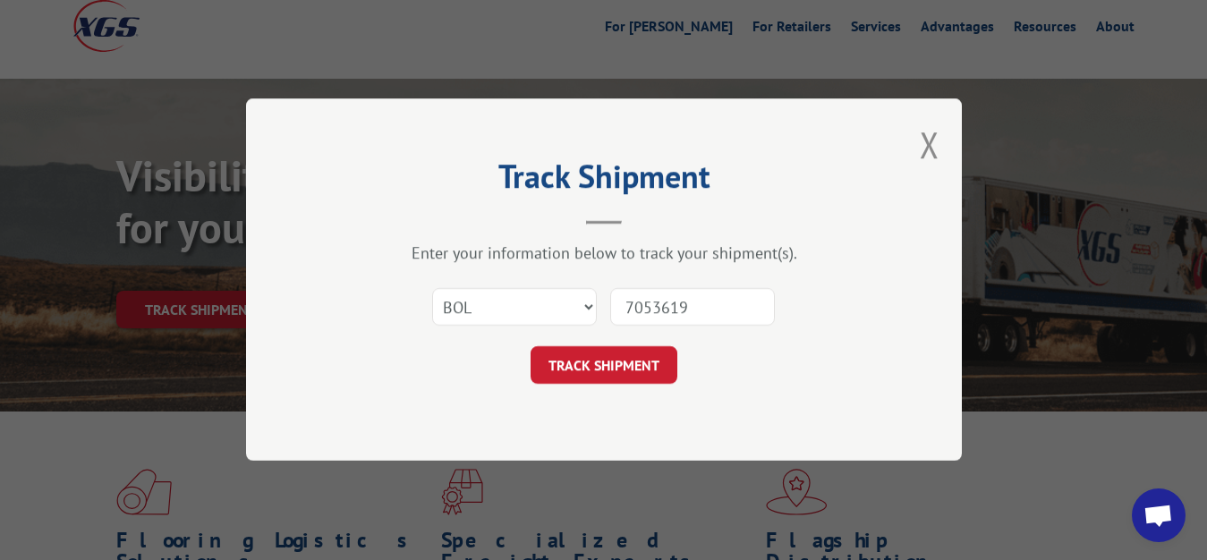
type input "7053619"
click button "TRACK SHIPMENT" at bounding box center [603, 366] width 147 height 38
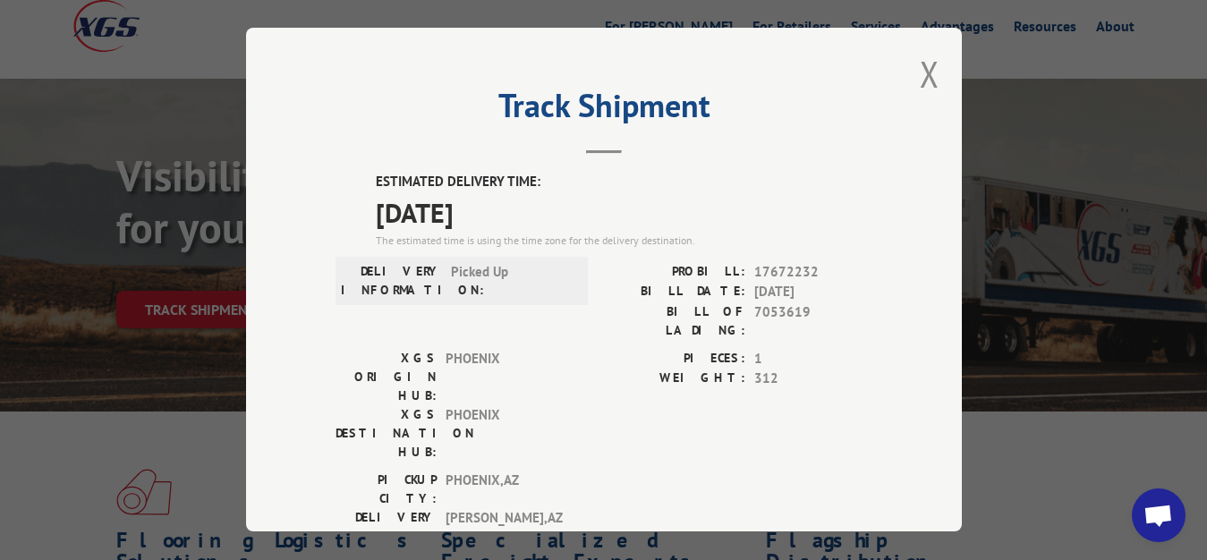
click at [920, 79] on button "Close modal" at bounding box center [930, 73] width 20 height 47
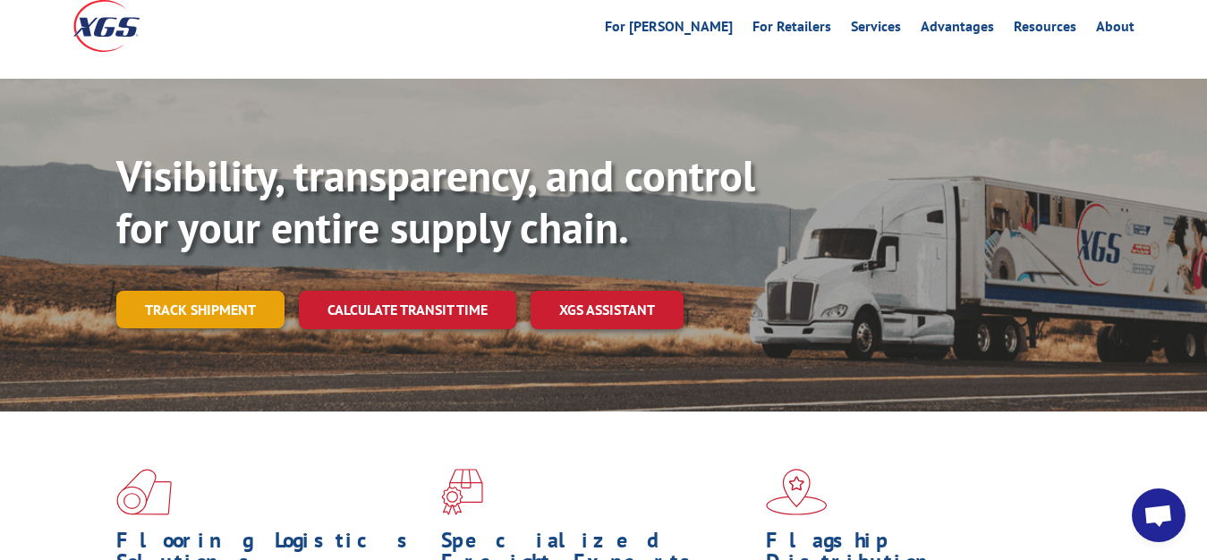
click at [212, 291] on link "Track shipment" at bounding box center [200, 310] width 168 height 38
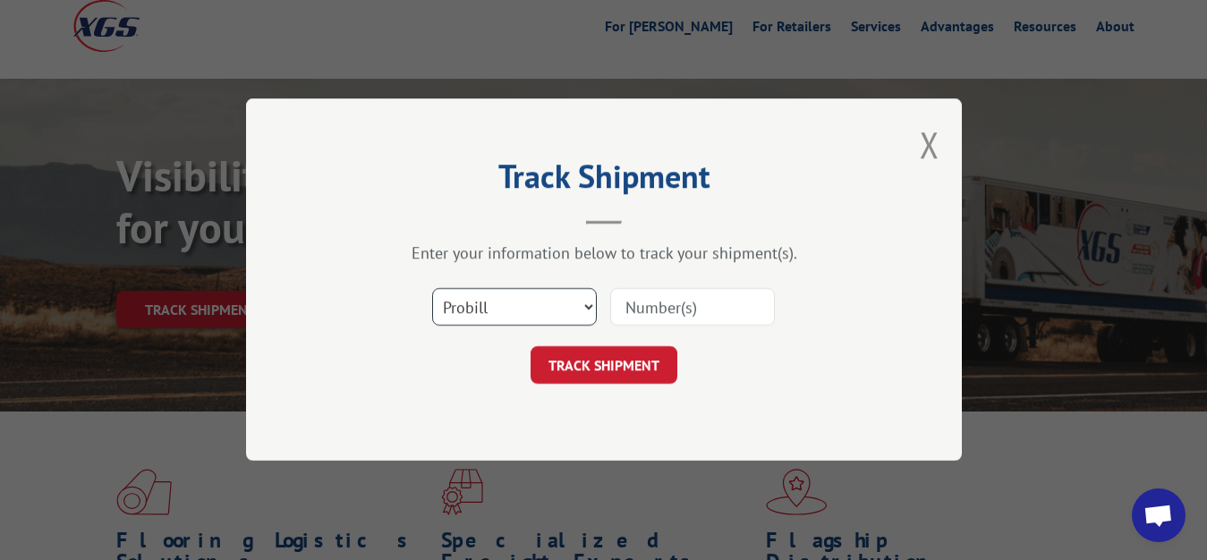
click at [432, 289] on select "Select category... Probill BOL PO" at bounding box center [514, 308] width 165 height 38
select select "bol"
click option "BOL" at bounding box center [0, 0] width 0 height 0
drag, startPoint x: 689, startPoint y: 308, endPoint x: 700, endPoint y: 284, distance: 25.6
click at [689, 306] on input at bounding box center [692, 308] width 165 height 38
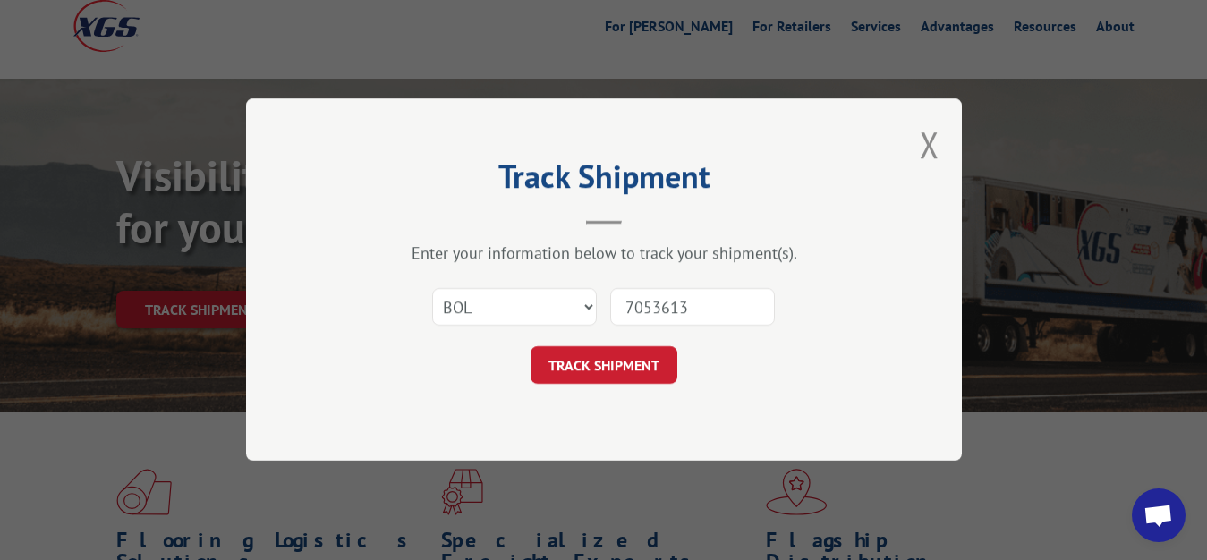
type input "7053613"
click button "TRACK SHIPMENT" at bounding box center [603, 366] width 147 height 38
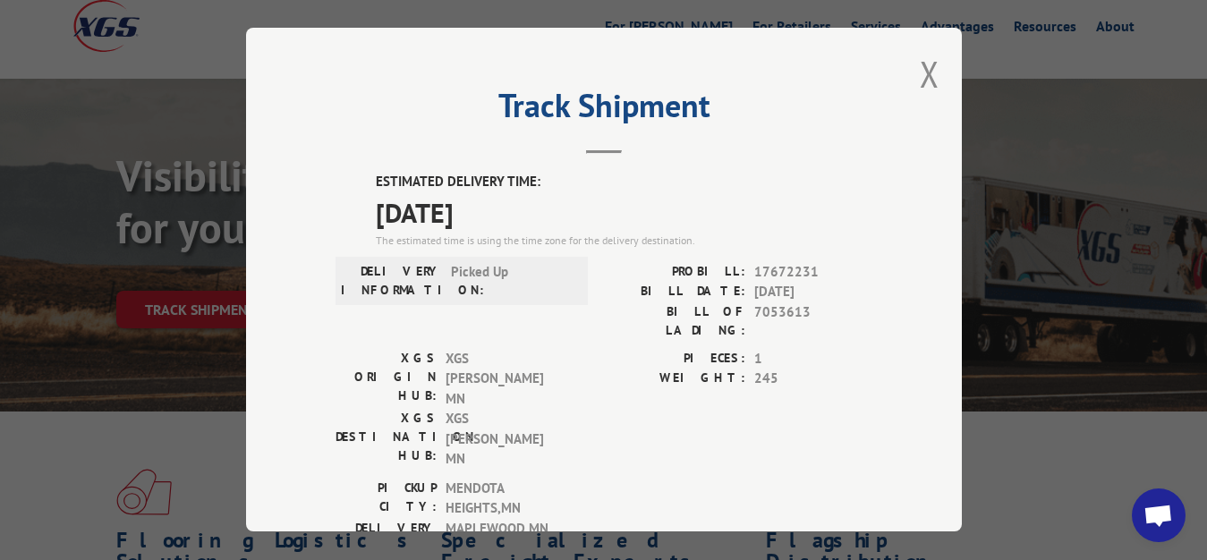
drag, startPoint x: 916, startPoint y: 67, endPoint x: 879, endPoint y: 98, distance: 47.6
click at [920, 70] on button "Close modal" at bounding box center [930, 73] width 20 height 47
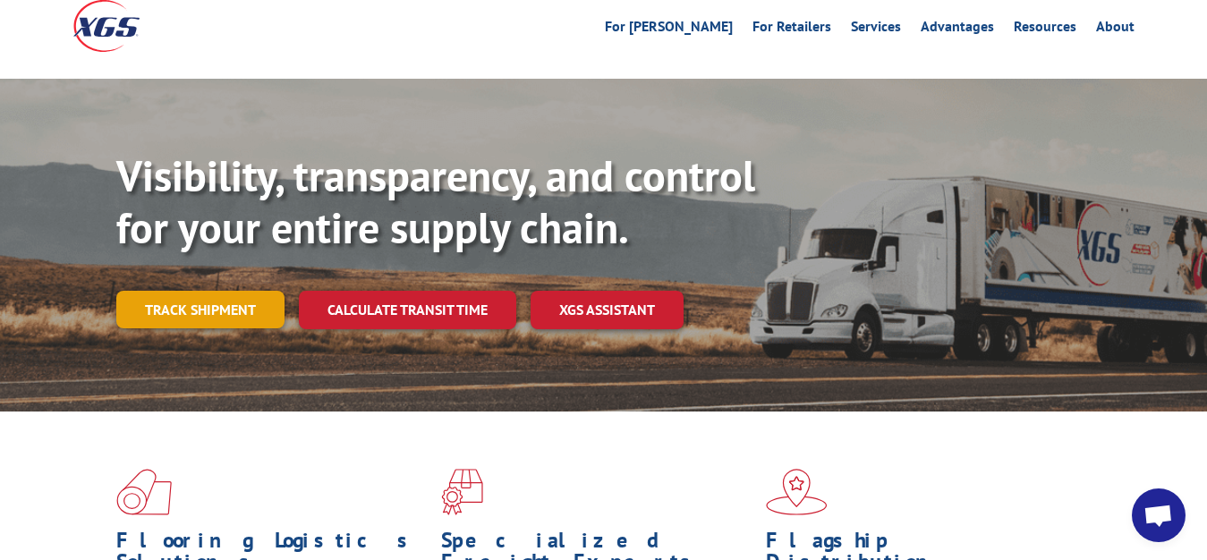
click at [183, 291] on link "Track shipment" at bounding box center [200, 310] width 168 height 38
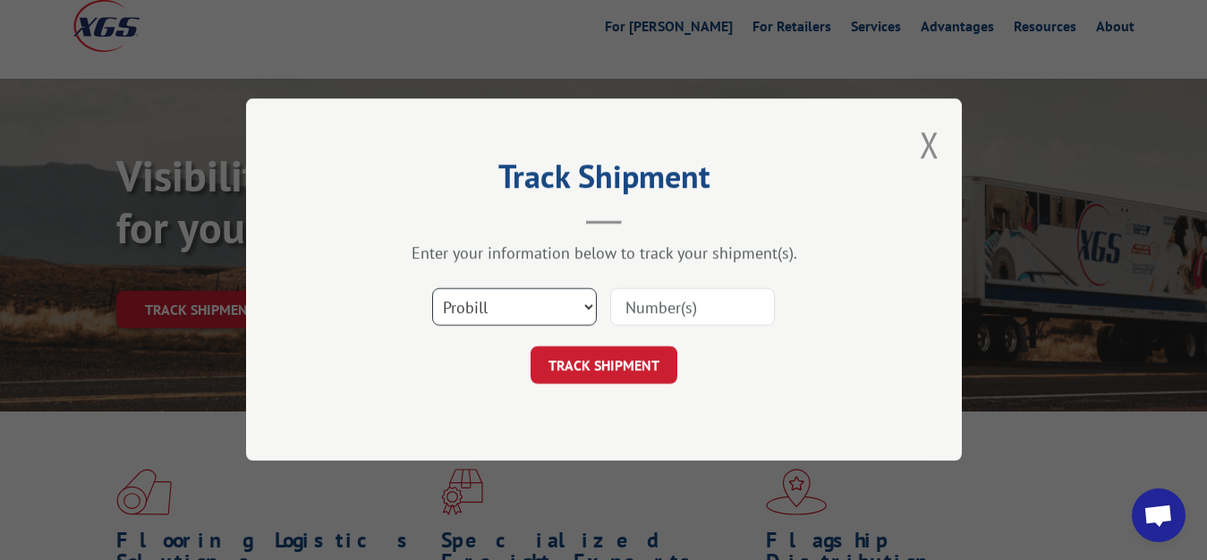
click at [432, 289] on select "Select category... Probill BOL PO" at bounding box center [514, 308] width 165 height 38
select select "bol"
click option "BOL" at bounding box center [0, 0] width 0 height 0
drag, startPoint x: 650, startPoint y: 319, endPoint x: 662, endPoint y: 236, distance: 84.0
click at [651, 313] on input at bounding box center [692, 308] width 165 height 38
